Goal: Register for event/course

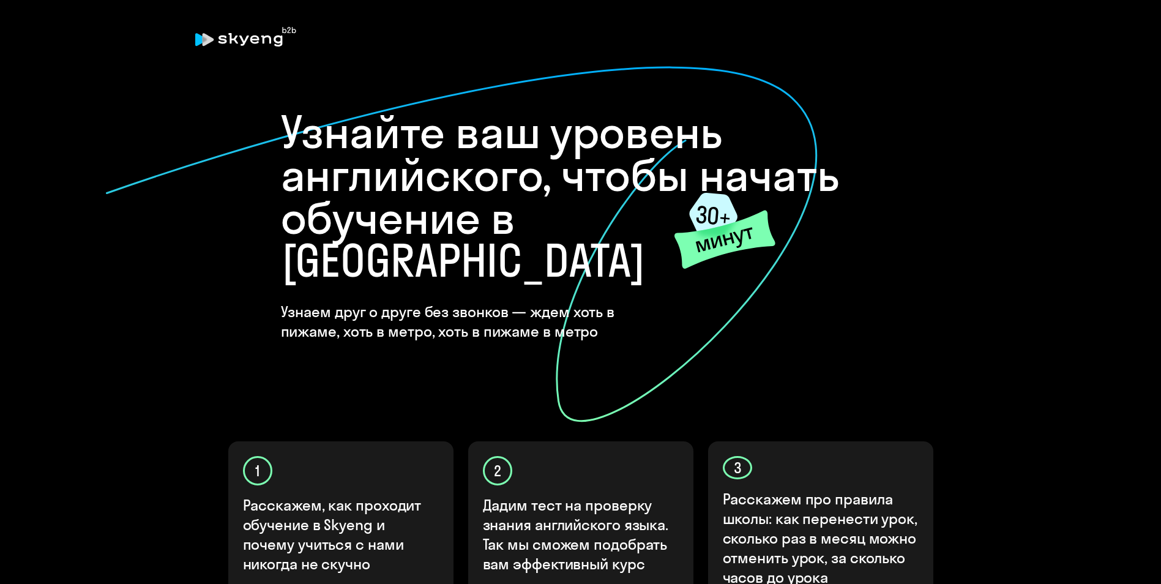
click at [243, 39] on icon at bounding box center [245, 37] width 101 height 20
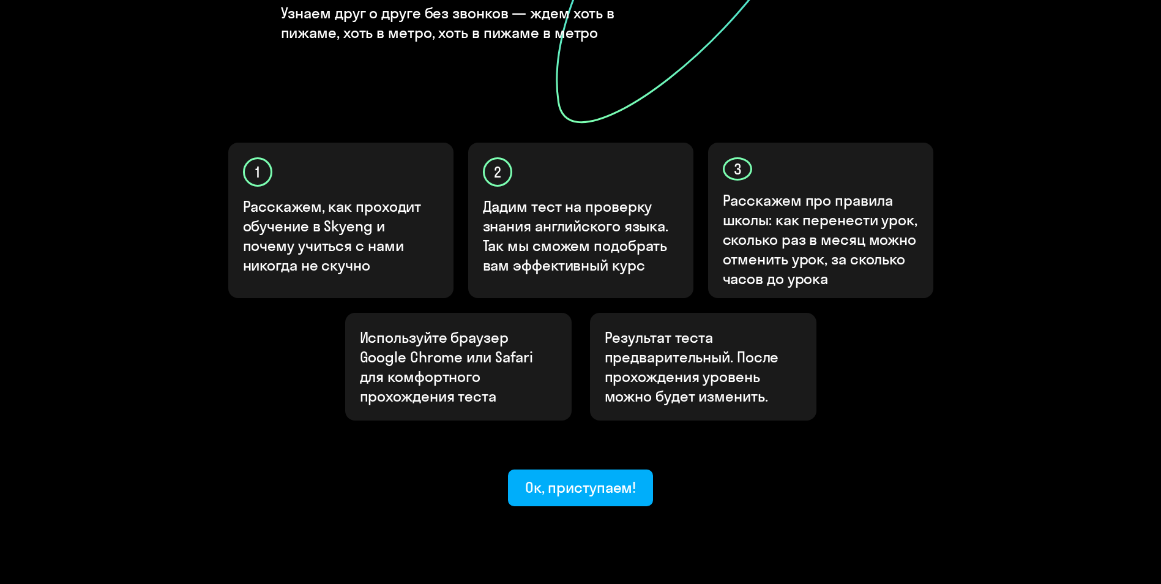
scroll to position [300, 0]
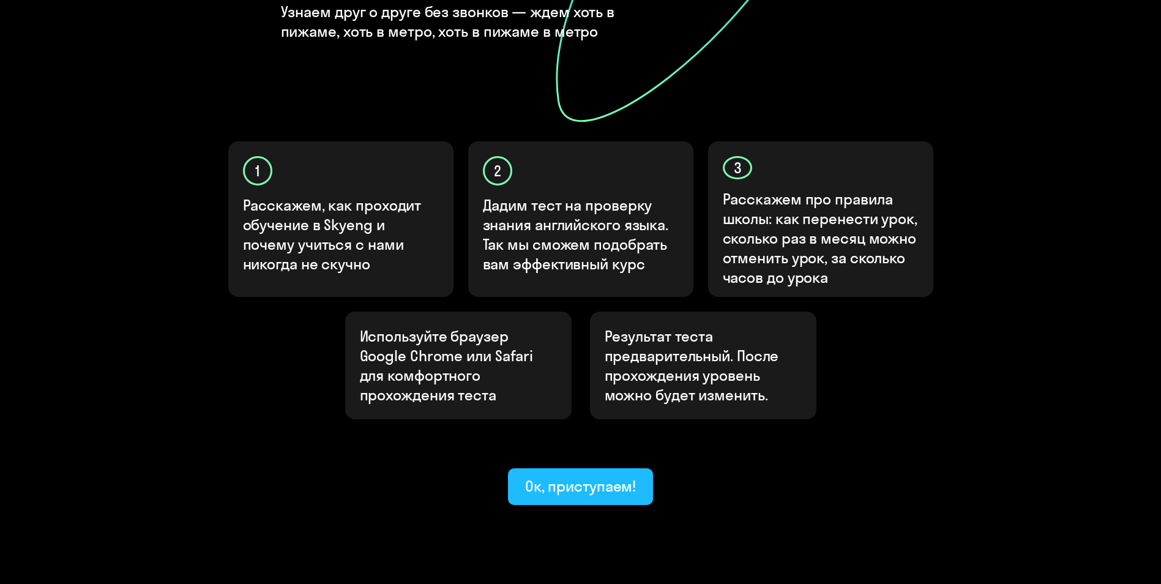
click at [589, 476] on div "Ок, приступаем!" at bounding box center [580, 486] width 111 height 20
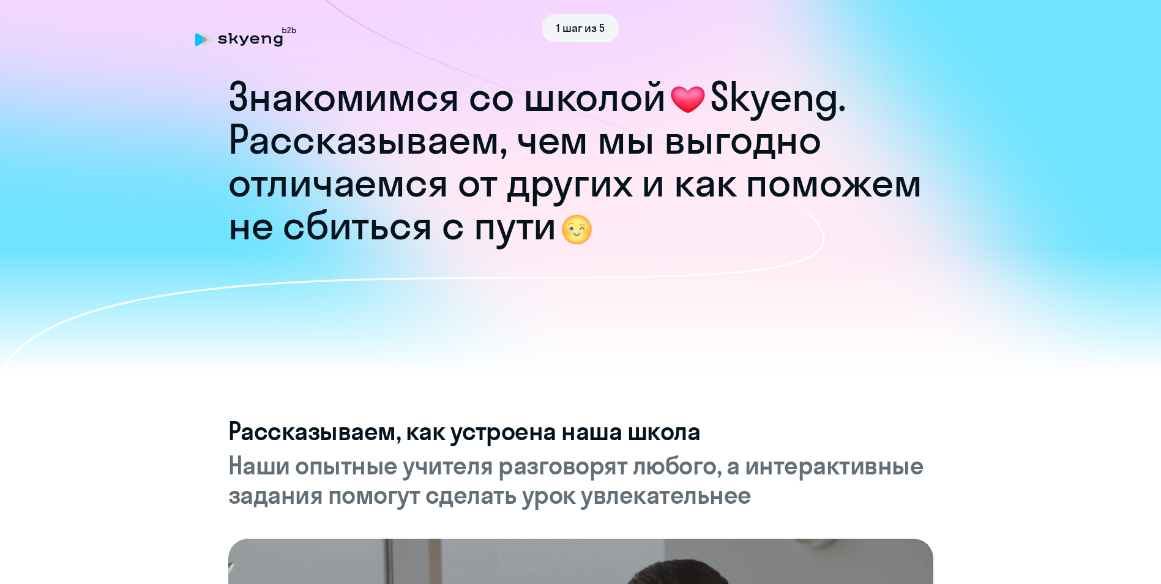
click at [574, 27] on span "1 шаг из 5" at bounding box center [580, 28] width 49 height 16
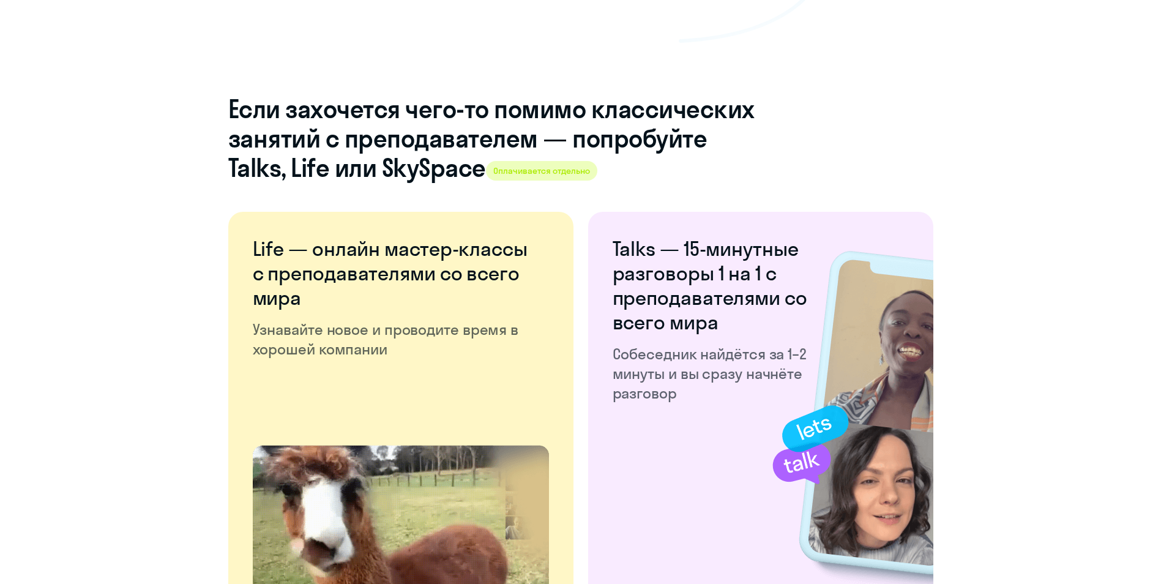
scroll to position [2253, 0]
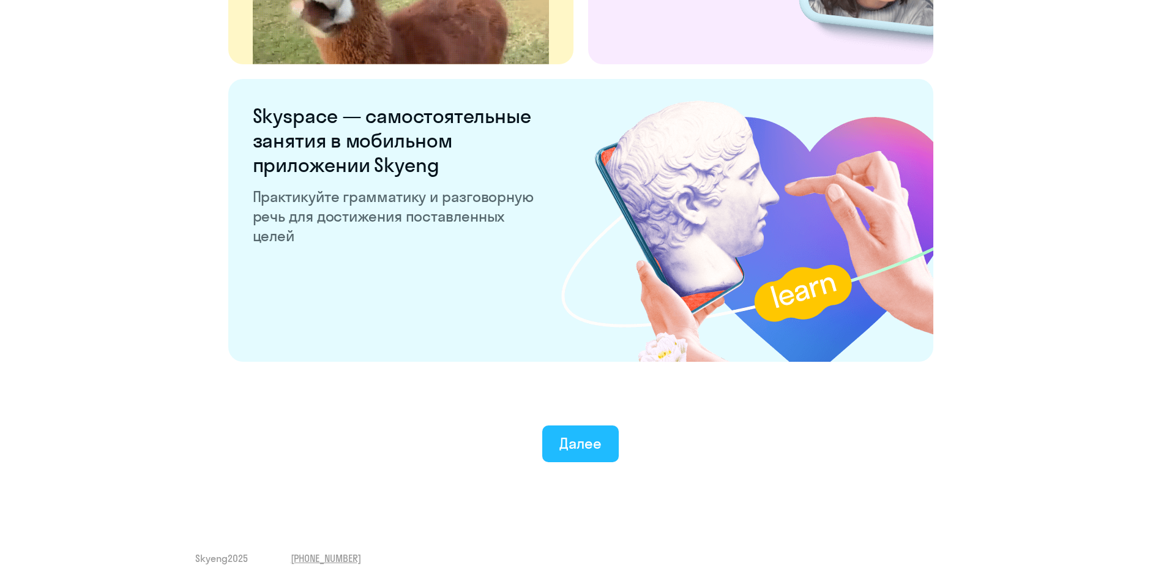
click at [578, 435] on div "Далее" at bounding box center [581, 443] width 42 height 20
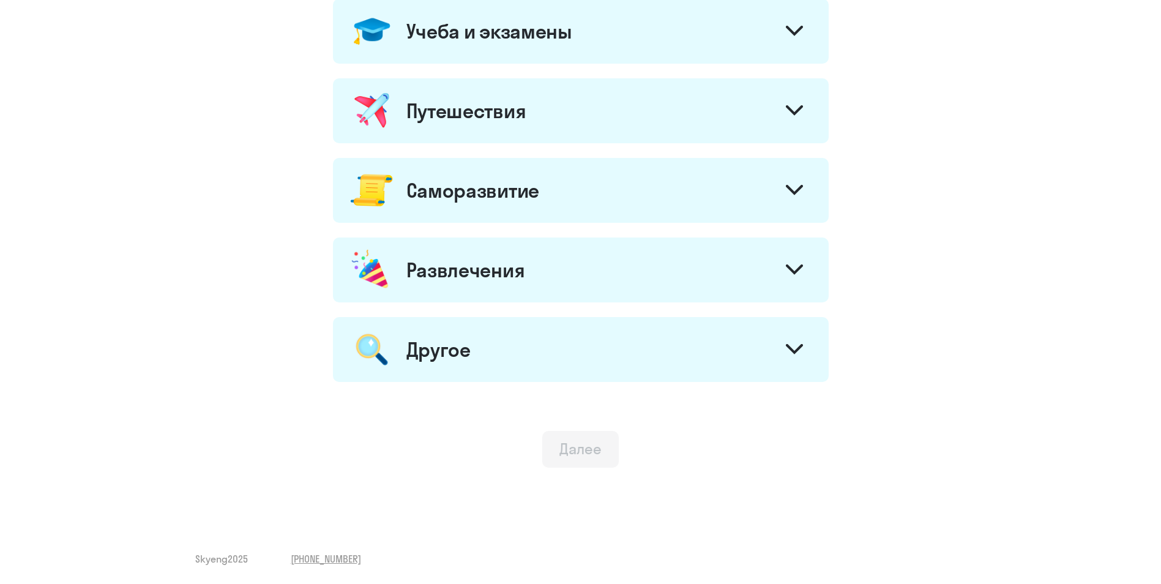
scroll to position [584, 0]
click at [577, 452] on div "Далее" at bounding box center [581, 448] width 42 height 20
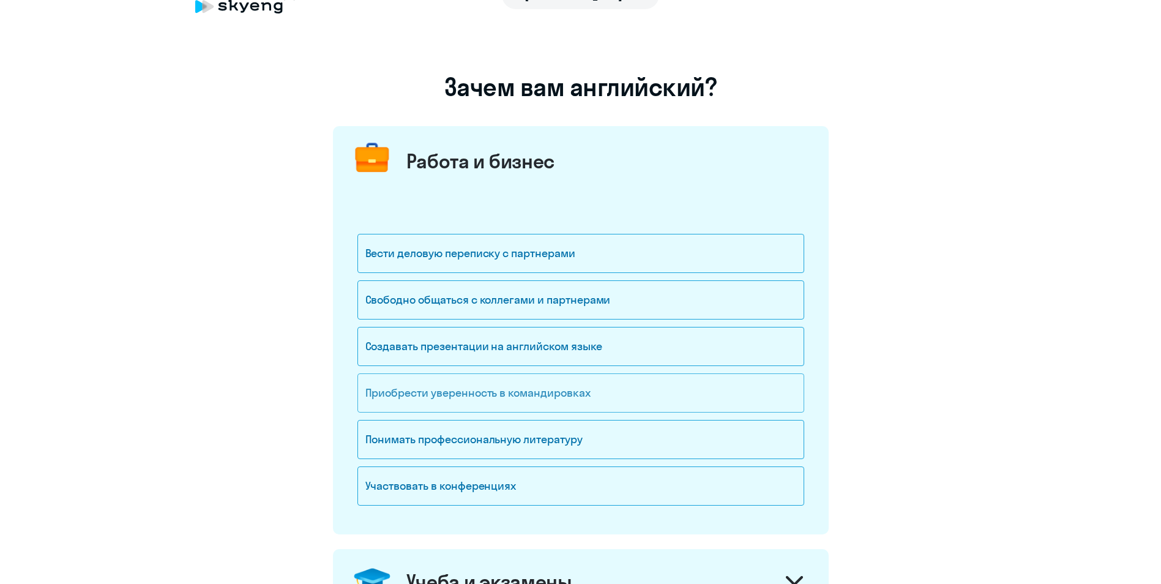
scroll to position [0, 0]
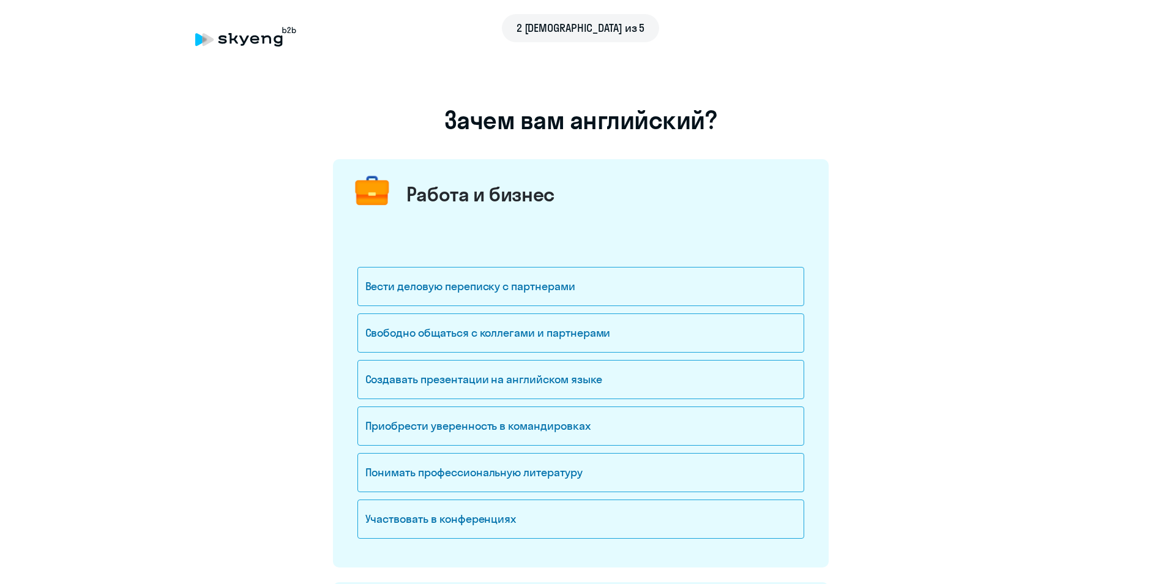
click at [240, 48] on div "2 [DEMOGRAPHIC_DATA] из 5" at bounding box center [580, 37] width 771 height 28
click at [238, 38] on div "2 [DEMOGRAPHIC_DATA] из 5" at bounding box center [580, 28] width 771 height 28
